Goal: Task Accomplishment & Management: Complete application form

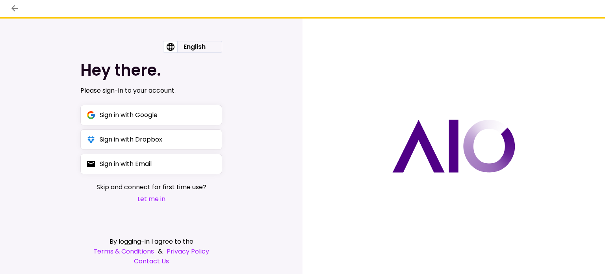
click at [151, 201] on button "Let me in" at bounding box center [151, 199] width 110 height 10
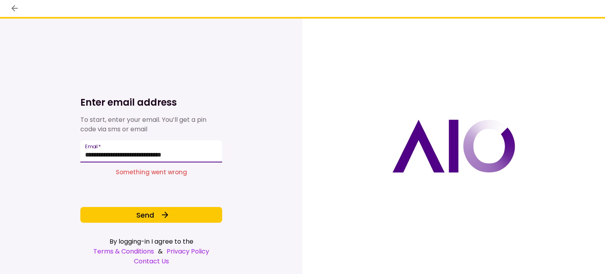
drag, startPoint x: 187, startPoint y: 152, endPoint x: 194, endPoint y: 156, distance: 7.2
click at [187, 152] on input "**********" at bounding box center [151, 151] width 142 height 22
type input "**********"
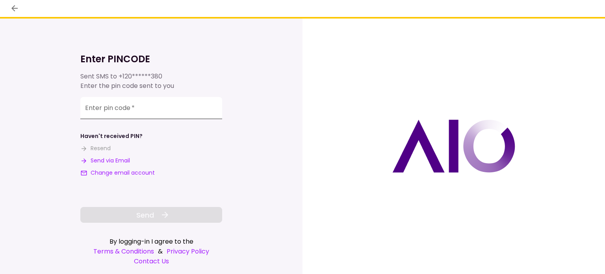
click at [88, 112] on input "**********" at bounding box center [151, 108] width 142 height 22
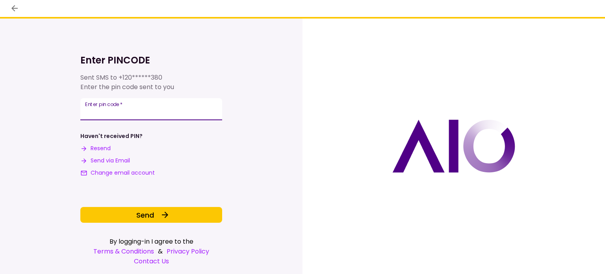
type input "******"
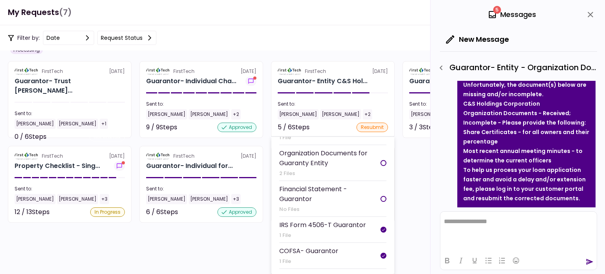
scroll to position [55, 0]
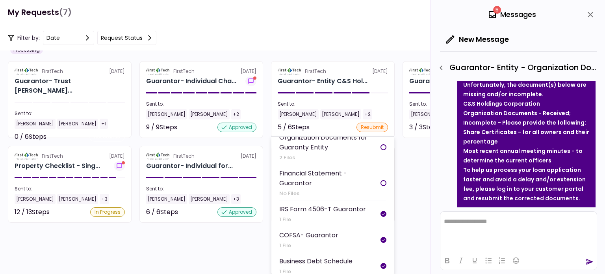
click at [380, 180] on div at bounding box center [383, 183] width 6 height 6
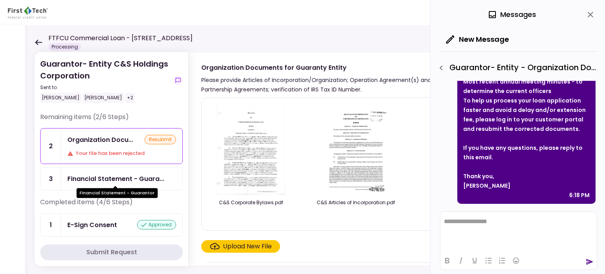
click at [134, 176] on div "Financial Statement - Guara..." at bounding box center [115, 179] width 97 height 10
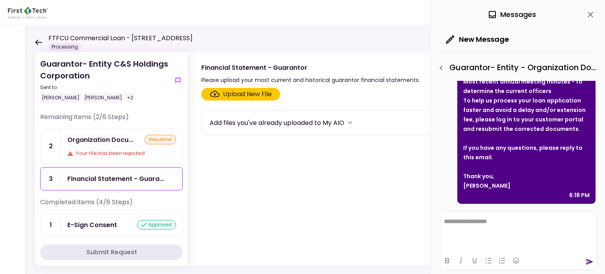
click at [240, 94] on div "Upload New File" at bounding box center [247, 93] width 49 height 9
click at [0, 0] on input "Upload New File" at bounding box center [0, 0] width 0 height 0
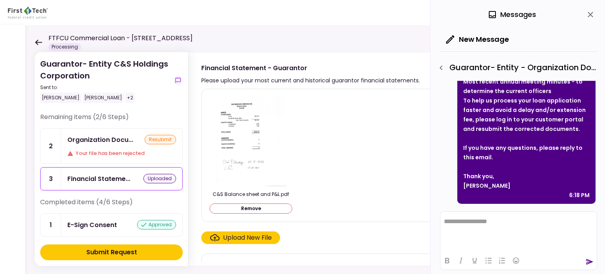
click at [239, 237] on div "Upload New File" at bounding box center [247, 237] width 49 height 9
click at [0, 0] on input "Upload New File" at bounding box center [0, 0] width 0 height 0
click at [121, 252] on div "Submit Request" at bounding box center [111, 251] width 51 height 9
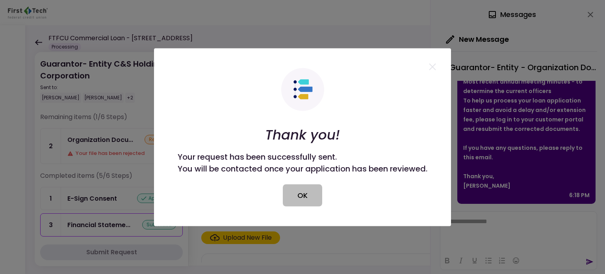
click at [301, 199] on button "OK" at bounding box center [302, 195] width 39 height 22
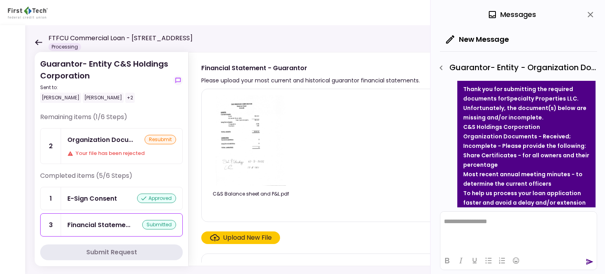
scroll to position [69, 0]
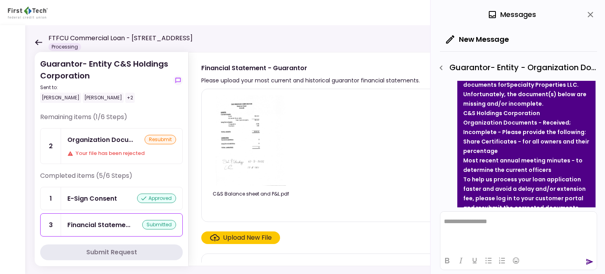
click at [103, 146] on div "Organization Docu... resubmit Your file has been rejected" at bounding box center [121, 145] width 121 height 35
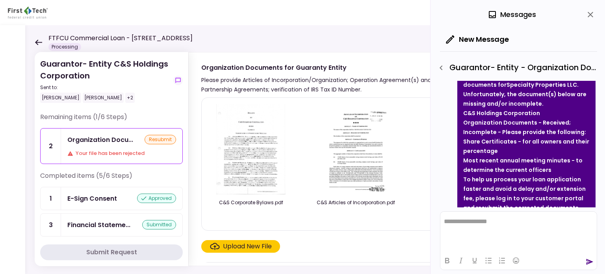
click at [241, 246] on div "Upload New File" at bounding box center [247, 245] width 49 height 9
click at [0, 0] on input "Upload New File" at bounding box center [0, 0] width 0 height 0
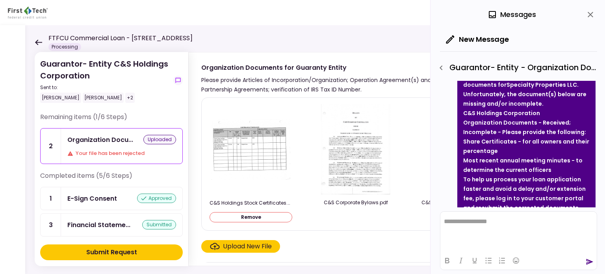
click at [115, 250] on div "Submit Request" at bounding box center [111, 251] width 51 height 9
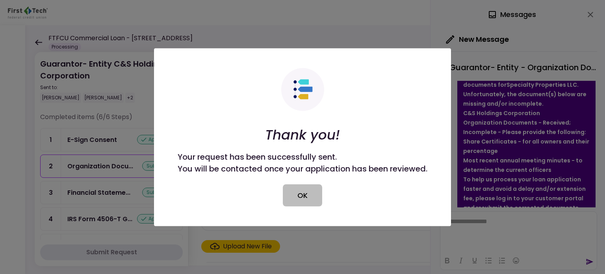
click at [298, 193] on button "OK" at bounding box center [302, 195] width 39 height 22
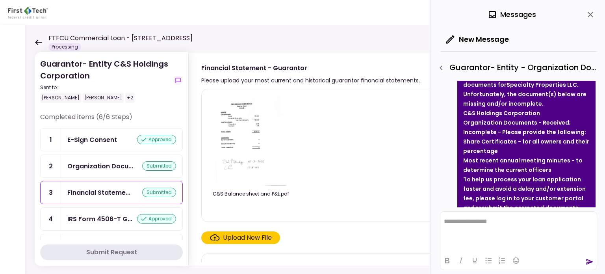
click at [36, 42] on icon at bounding box center [38, 42] width 7 height 6
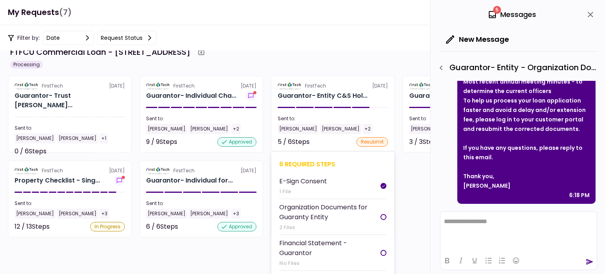
scroll to position [32, 0]
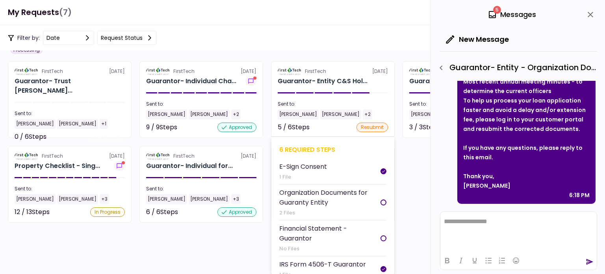
click at [315, 198] on div "Organization Documents for Guaranty Entity" at bounding box center [329, 197] width 101 height 20
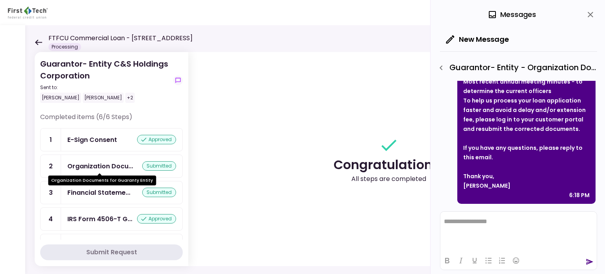
click at [104, 165] on div "Organization Docu..." at bounding box center [100, 166] width 66 height 10
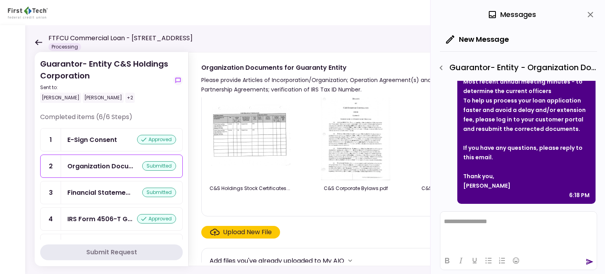
scroll to position [24, 0]
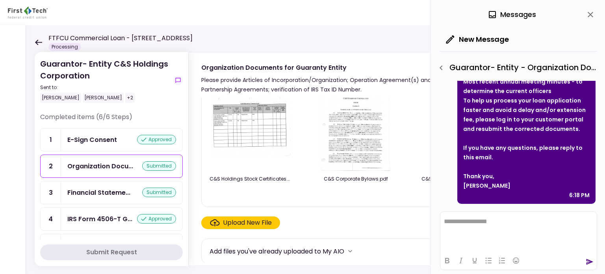
click at [242, 223] on div "Upload New File" at bounding box center [247, 222] width 49 height 9
click at [0, 0] on input "Upload New File" at bounding box center [0, 0] width 0 height 0
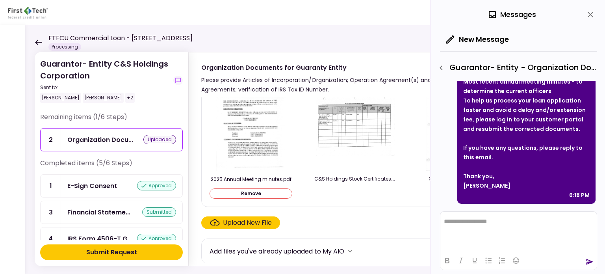
click at [104, 253] on div "Submit Request" at bounding box center [111, 251] width 51 height 9
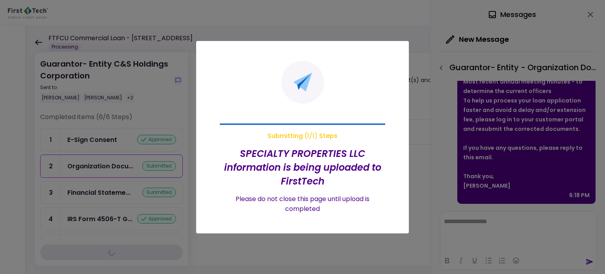
scroll to position [0, 0]
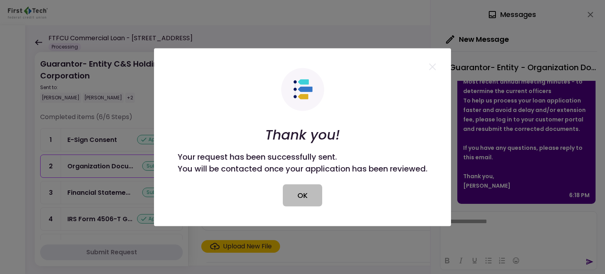
click at [299, 194] on button "OK" at bounding box center [302, 195] width 39 height 22
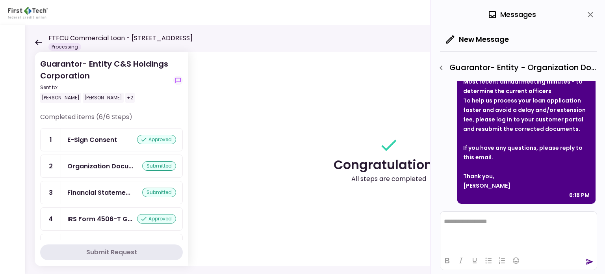
click at [37, 41] on icon at bounding box center [38, 42] width 7 height 6
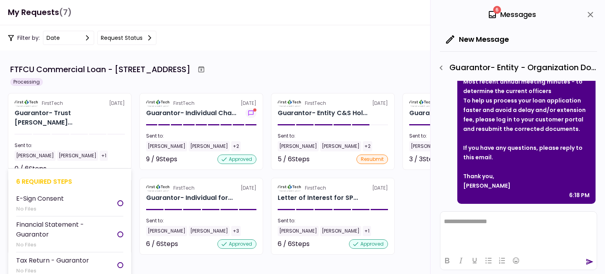
click at [118, 203] on div at bounding box center [120, 203] width 6 height 6
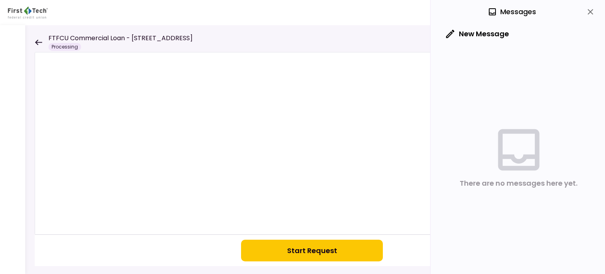
click at [35, 39] on icon at bounding box center [38, 42] width 7 height 6
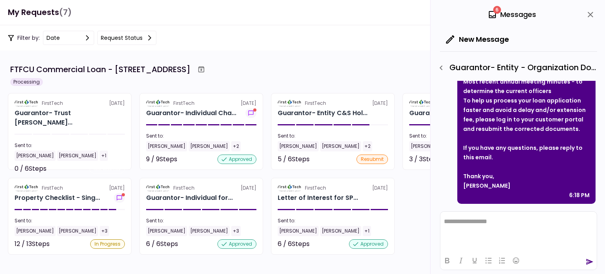
scroll to position [9, 0]
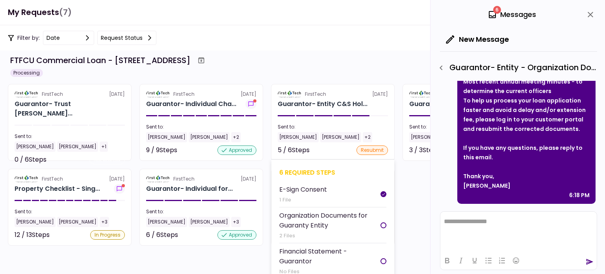
click at [380, 223] on div at bounding box center [383, 225] width 6 height 6
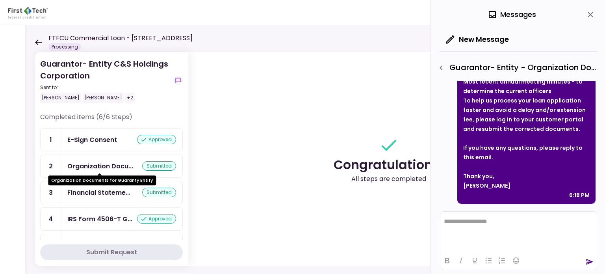
click at [114, 165] on div "Organization Docu..." at bounding box center [100, 166] width 66 height 10
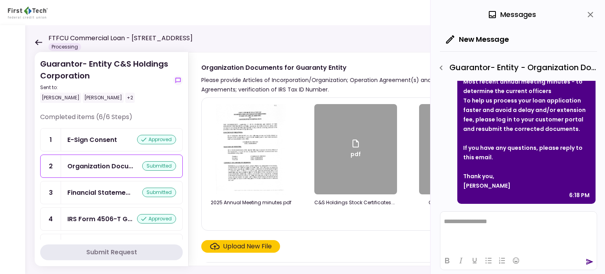
click at [246, 250] on div "Upload New File" at bounding box center [247, 245] width 49 height 9
click at [0, 0] on input "Upload New File" at bounding box center [0, 0] width 0 height 0
